Goal: Find specific page/section: Find specific page/section

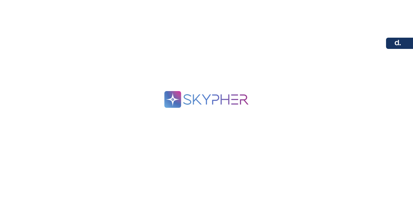
click at [155, 140] on div ".spin { animation: rotate 2s linear infinite; transform-origin: 90px 90px; } @k…" at bounding box center [206, 99] width 413 height 199
